Goal: Navigation & Orientation: Find specific page/section

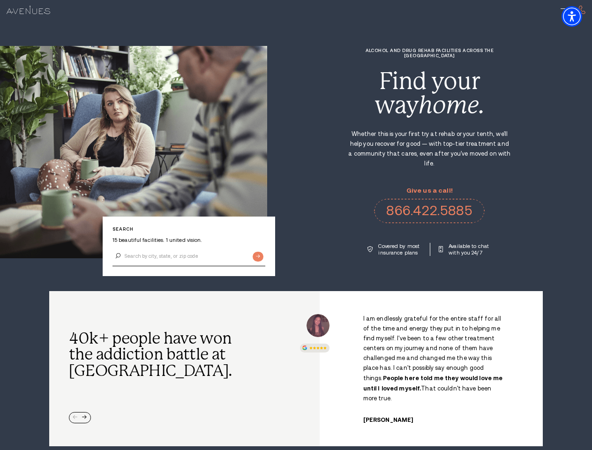
click at [296, 225] on div "Alcohol and Drug Rehab Facilities across the [GEOGRAPHIC_DATA] Find your way ho…" at bounding box center [429, 152] width 325 height 208
click at [579, 16] on img "Accessibility Menu" at bounding box center [571, 16] width 21 height 21
